Goal: Transaction & Acquisition: Purchase product/service

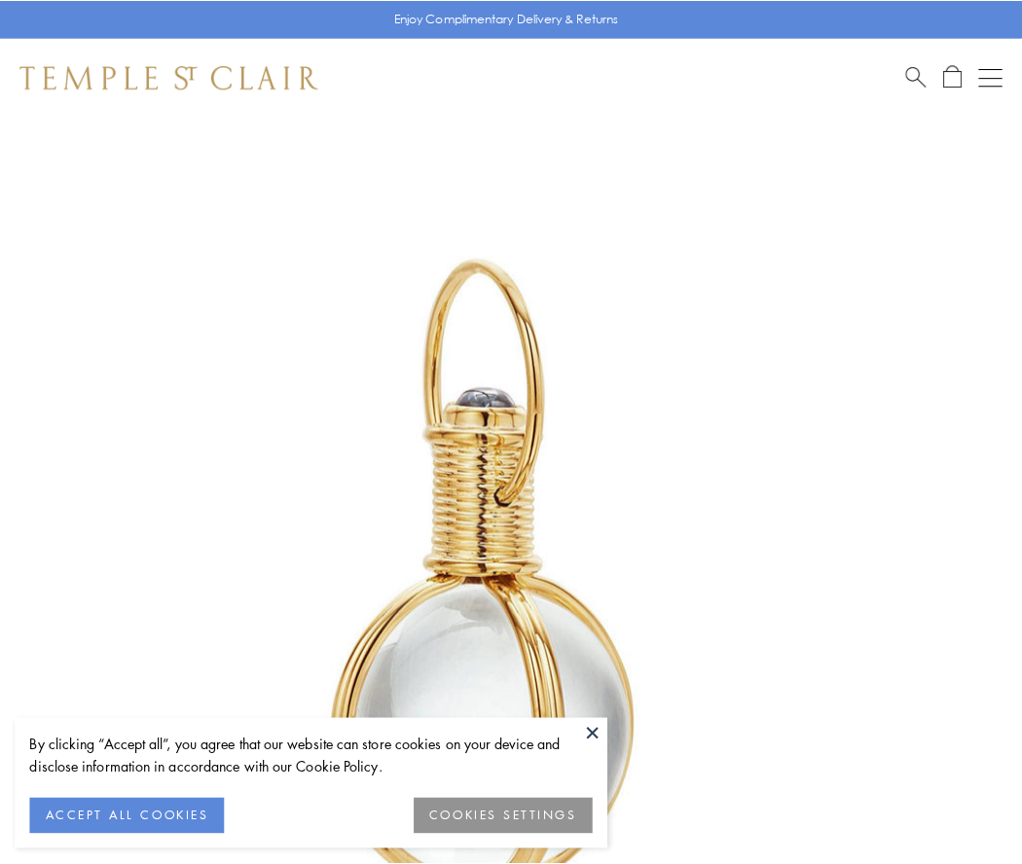
scroll to position [508, 0]
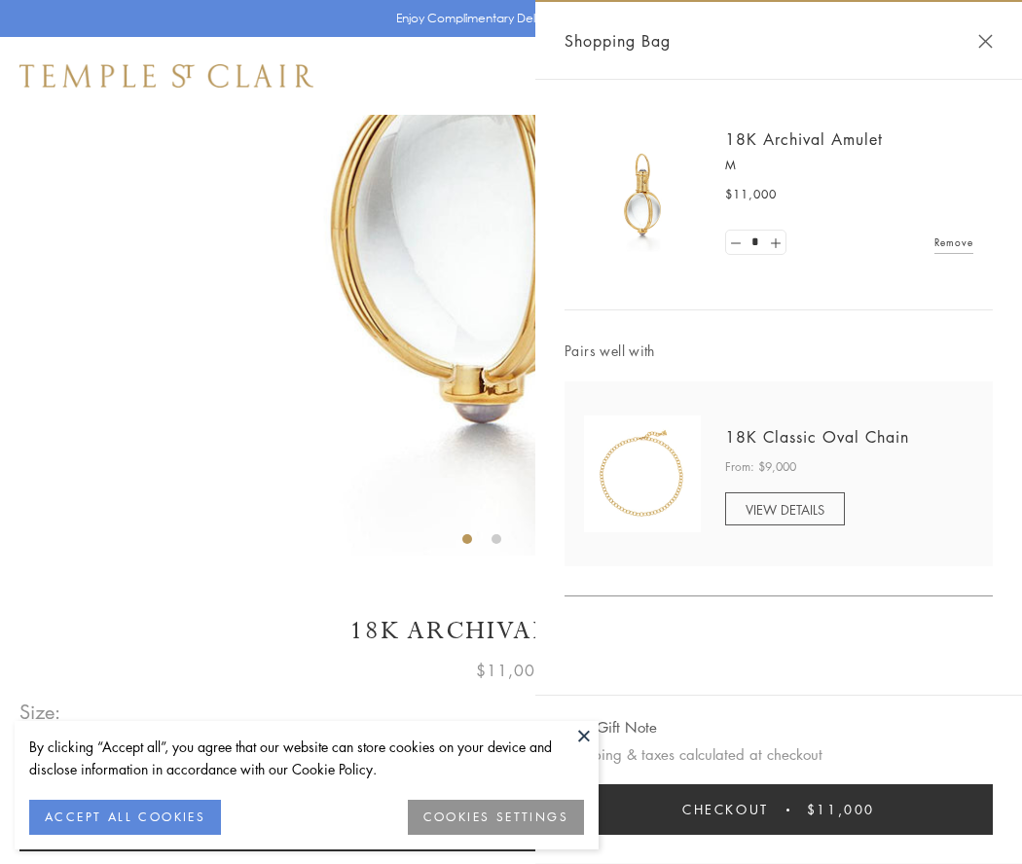
click at [778, 810] on button "Checkout $11,000" at bounding box center [778, 809] width 428 height 51
